Goal: Task Accomplishment & Management: Use online tool/utility

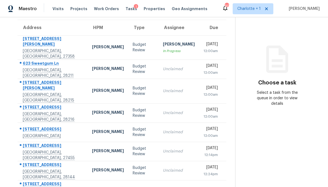
scroll to position [39, 0]
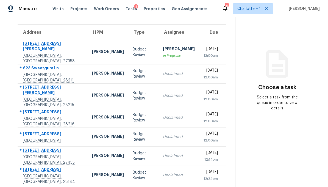
click at [137, 53] on td "Budget Review" at bounding box center [143, 52] width 30 height 24
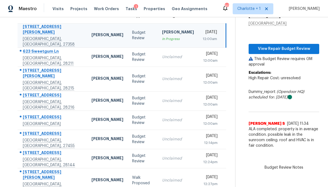
scroll to position [44, 0]
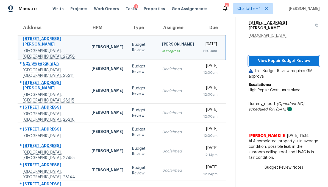
click at [287, 58] on span "View Repair Budget Review" at bounding box center [284, 61] width 62 height 7
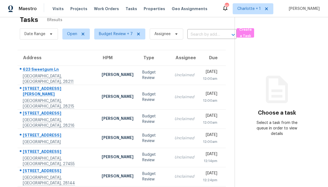
scroll to position [22, 0]
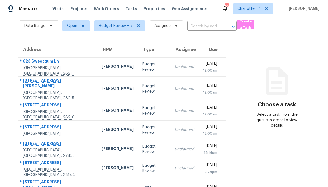
click at [75, 66] on td "623 Sweetgum Ln Charlotte, NC, 28211" at bounding box center [58, 66] width 80 height 19
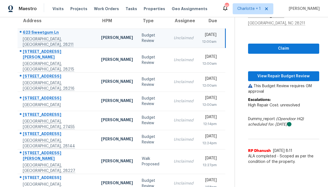
scroll to position [50, 0]
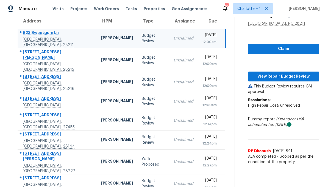
click at [71, 37] on div "623 Sweetgum Ln" at bounding box center [58, 33] width 70 height 7
click at [305, 76] on span "View Repair Budget Review" at bounding box center [284, 76] width 62 height 7
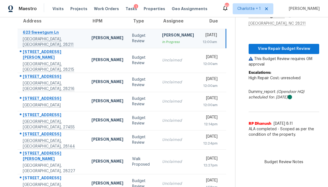
scroll to position [17, 0]
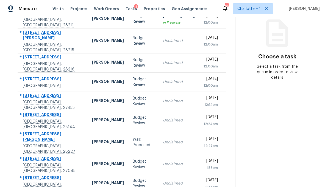
scroll to position [70, 0]
